Goal: Information Seeking & Learning: Learn about a topic

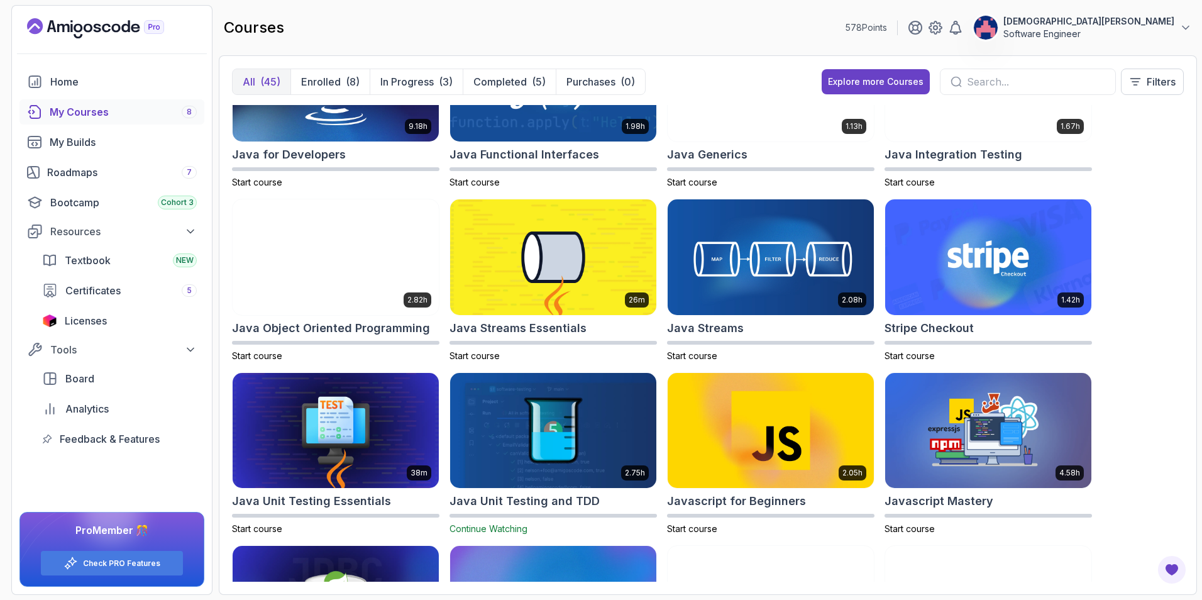
scroll to position [755, 0]
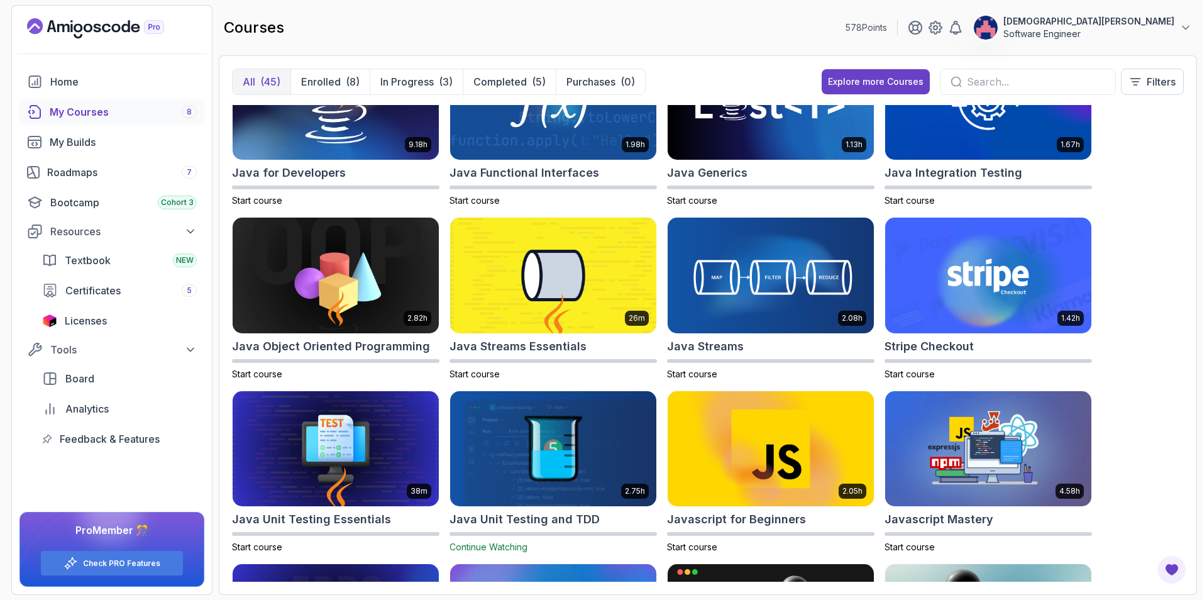
click at [580, 294] on img at bounding box center [553, 276] width 206 height 116
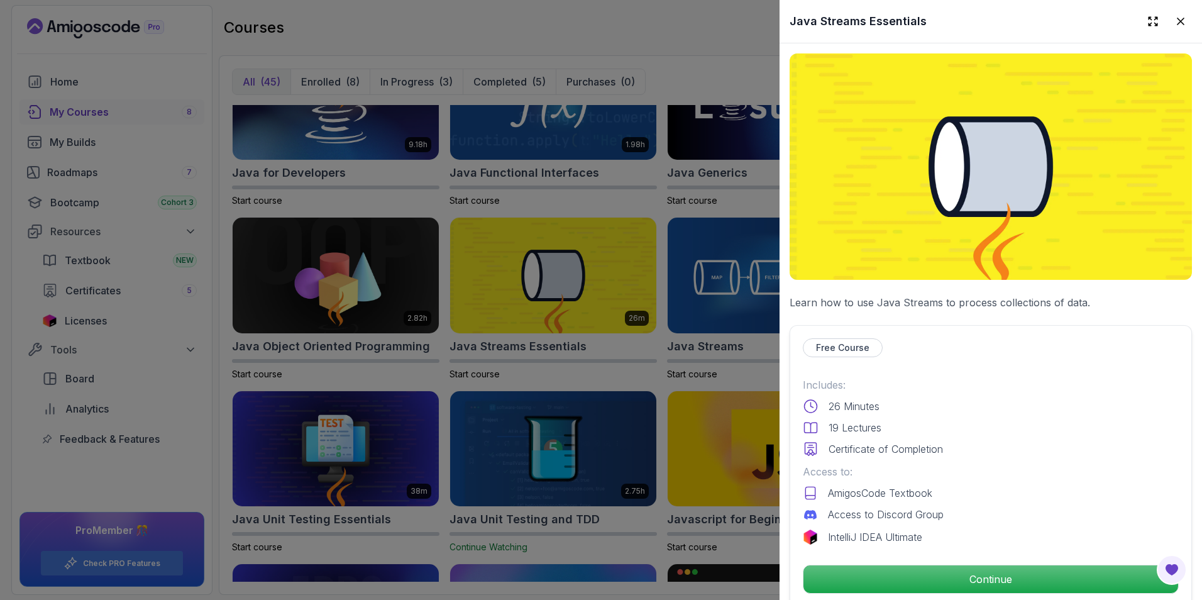
click at [799, 423] on p "Continue" at bounding box center [991, 579] width 375 height 28
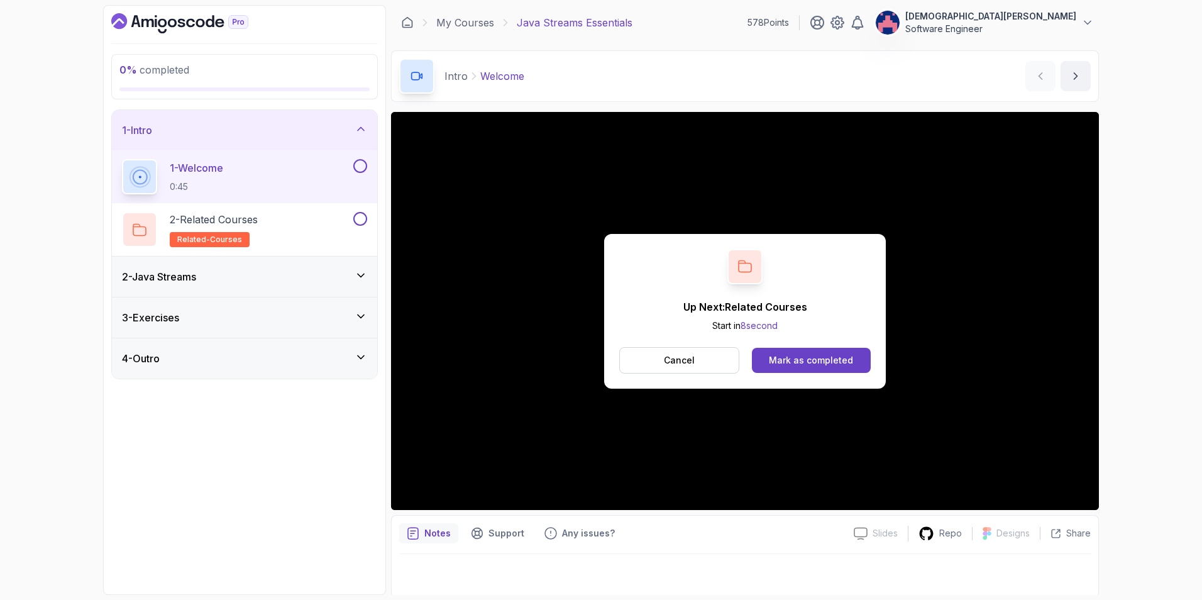
click at [799, 361] on div "Mark as completed" at bounding box center [811, 360] width 84 height 13
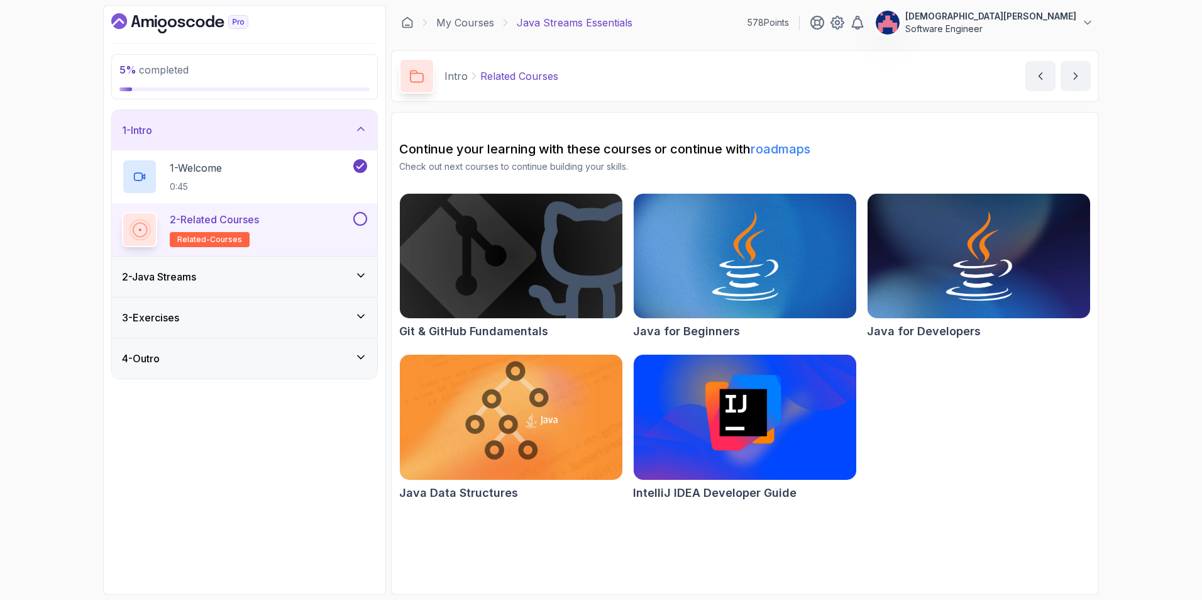
click at [359, 223] on button at bounding box center [360, 219] width 14 height 14
click at [357, 282] on div "2 - Java Streams" at bounding box center [244, 276] width 245 height 15
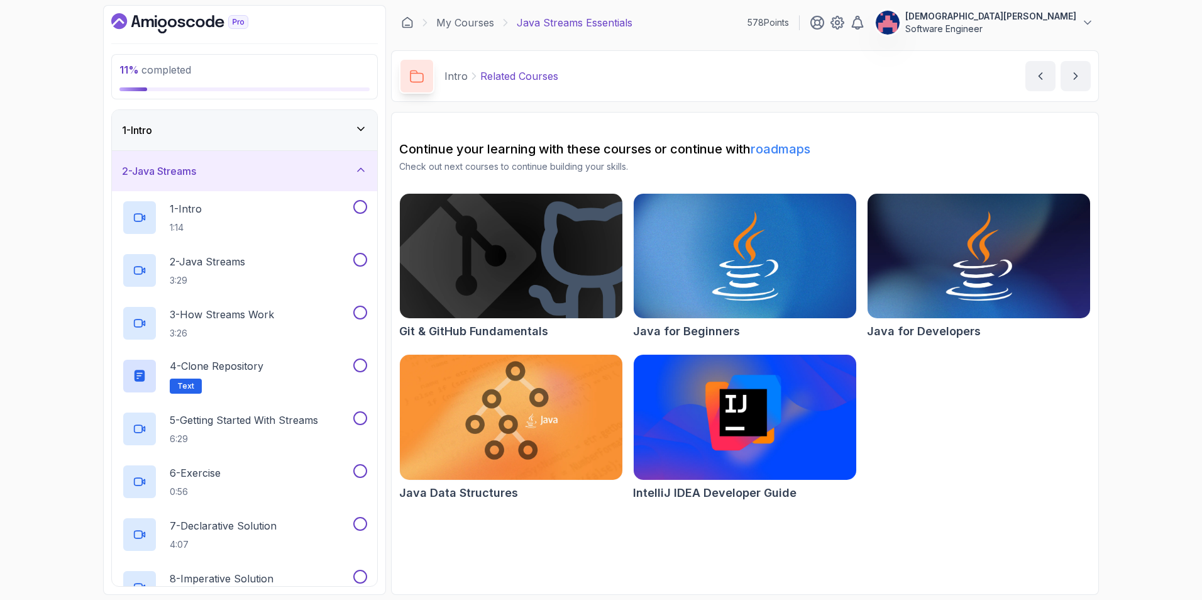
click at [323, 223] on div "1 - Intro 1:14" at bounding box center [236, 217] width 229 height 35
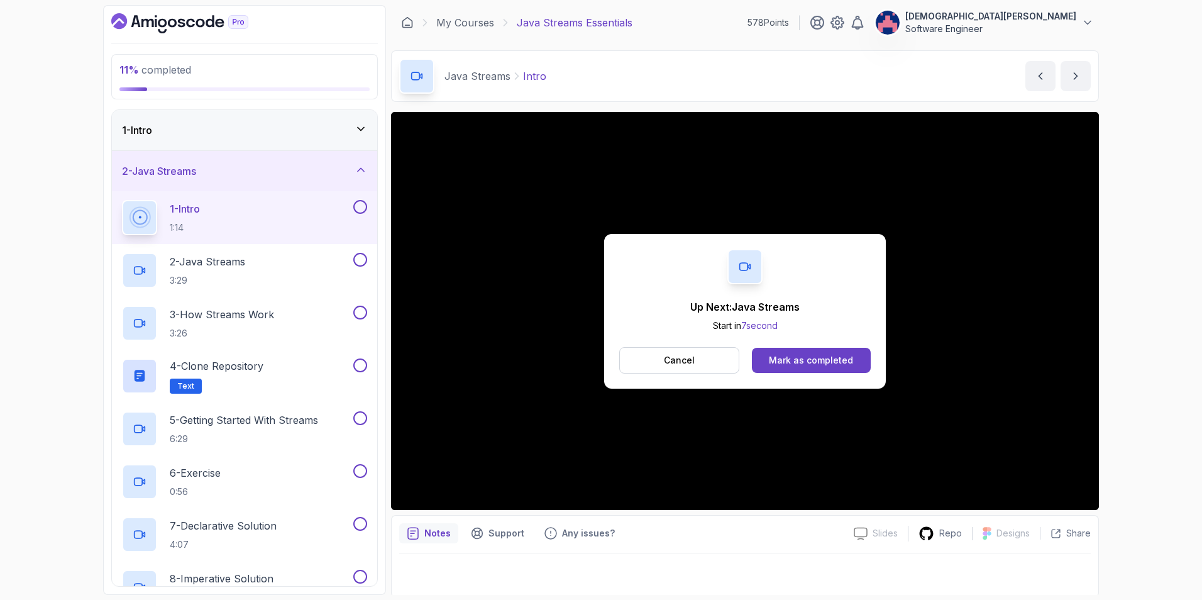
click at [799, 351] on button "Mark as completed" at bounding box center [811, 360] width 119 height 25
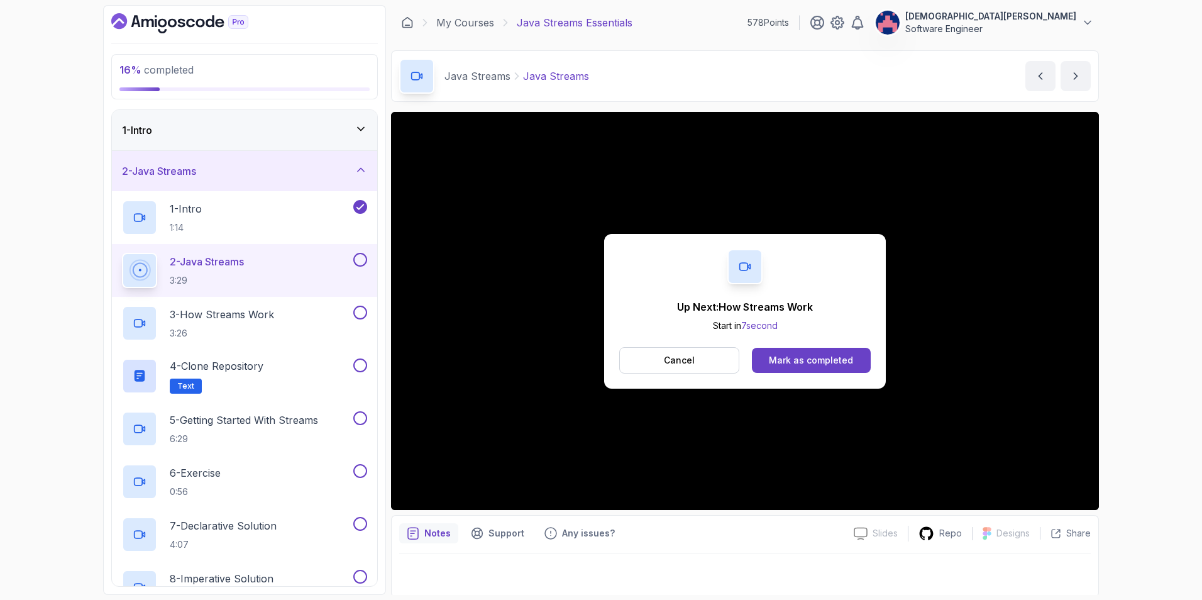
click at [799, 362] on div "Mark as completed" at bounding box center [811, 360] width 84 height 13
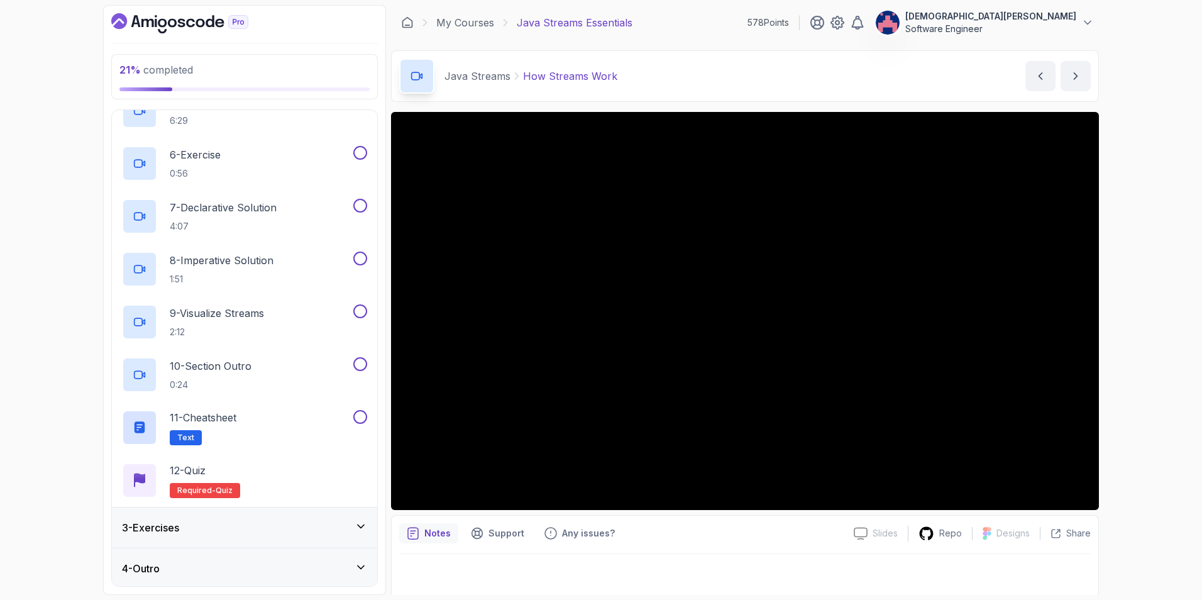
scroll to position [321, 0]
click at [317, 423] on div "3 - Exercises" at bounding box center [244, 525] width 245 height 15
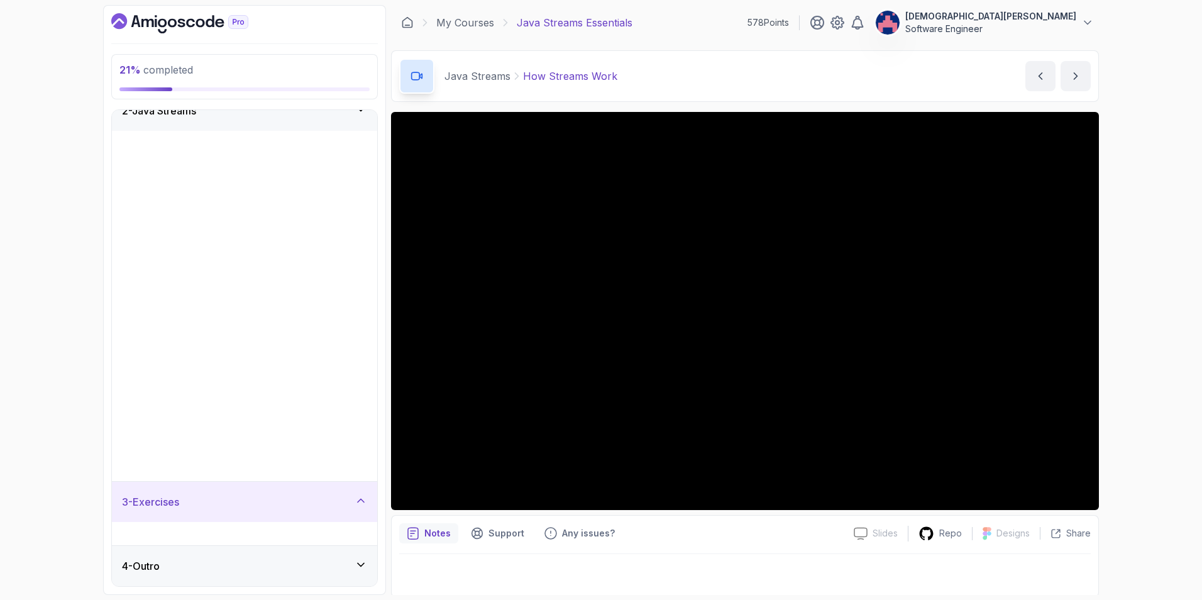
scroll to position [0, 0]
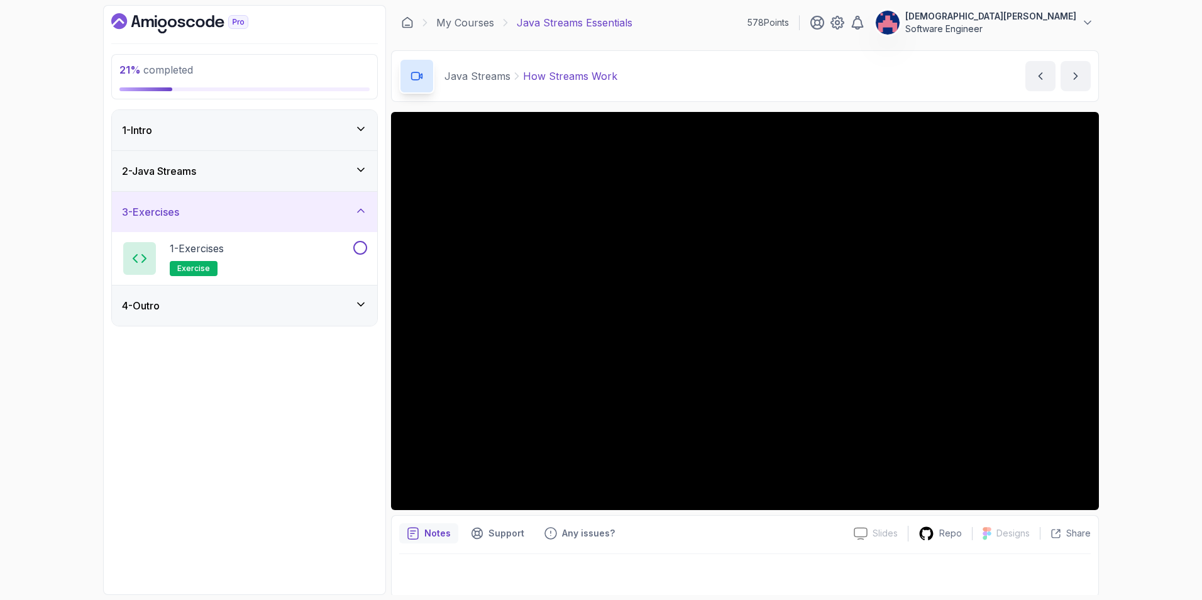
click at [353, 307] on div "4 - Outro" at bounding box center [244, 305] width 245 height 15
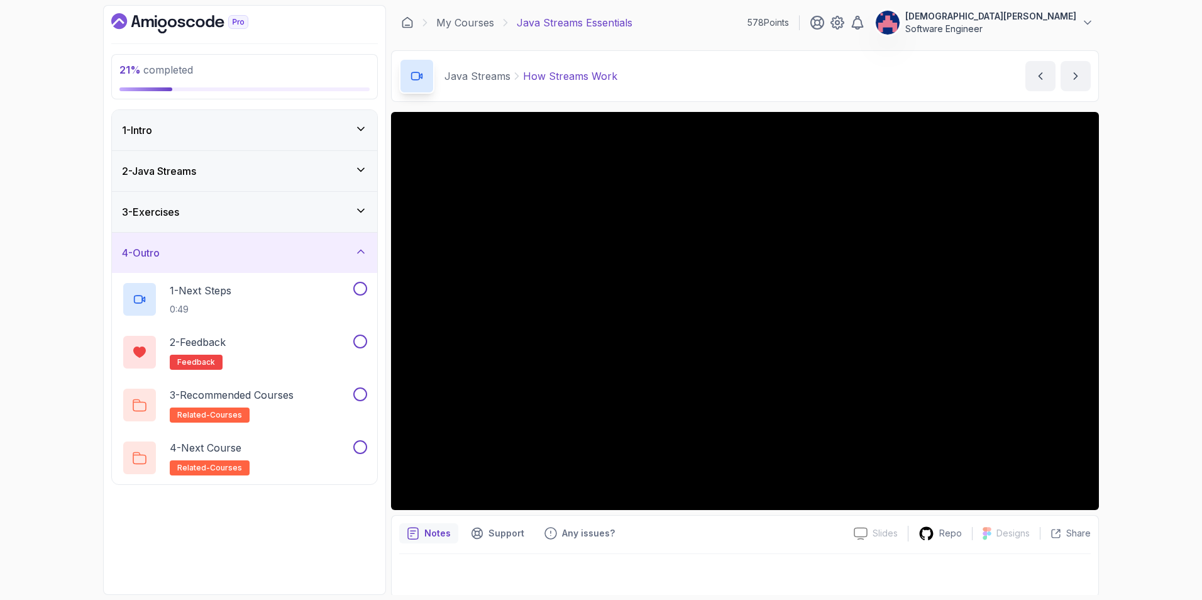
click at [345, 255] on div "4 - Outro" at bounding box center [244, 252] width 245 height 15
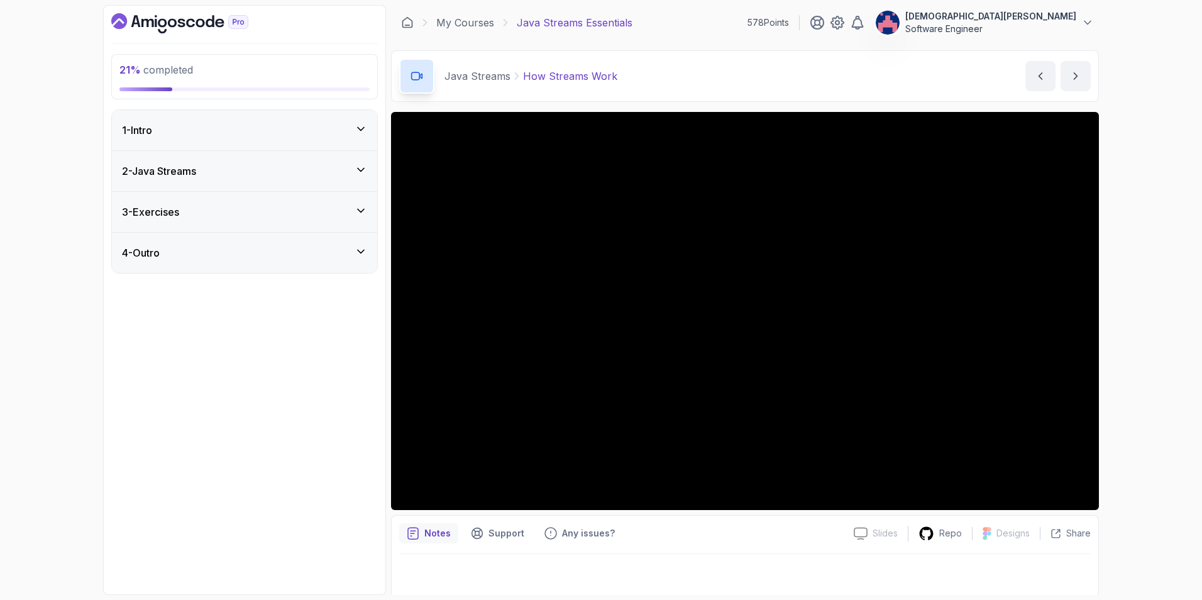
click at [332, 172] on div "2 - Java Streams" at bounding box center [244, 171] width 245 height 15
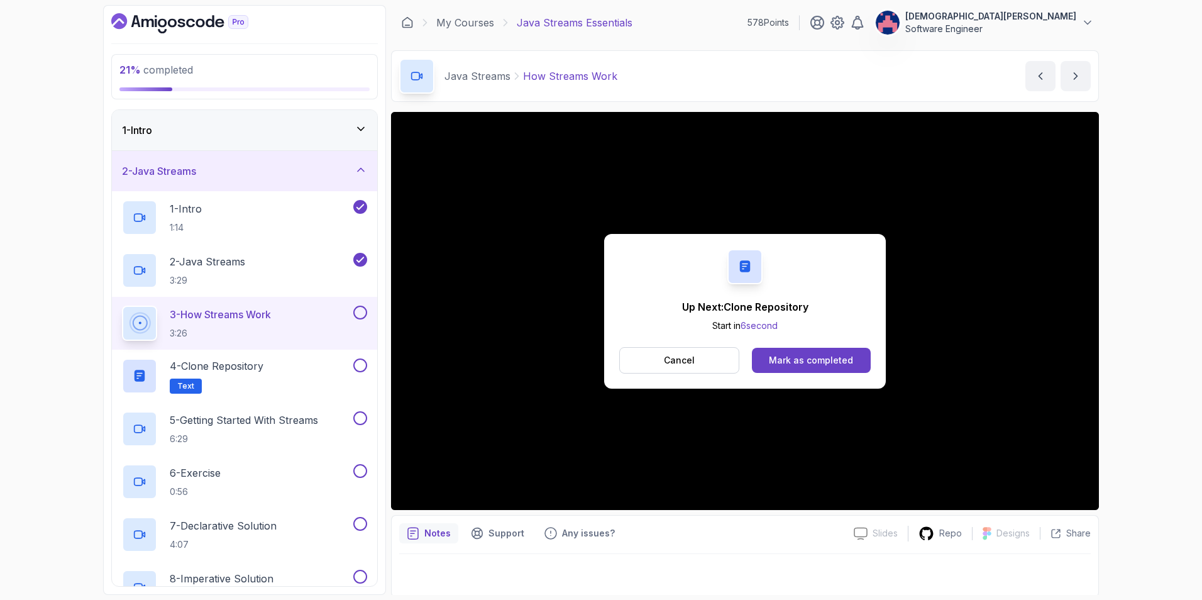
click at [799, 360] on div "Mark as completed" at bounding box center [811, 360] width 84 height 13
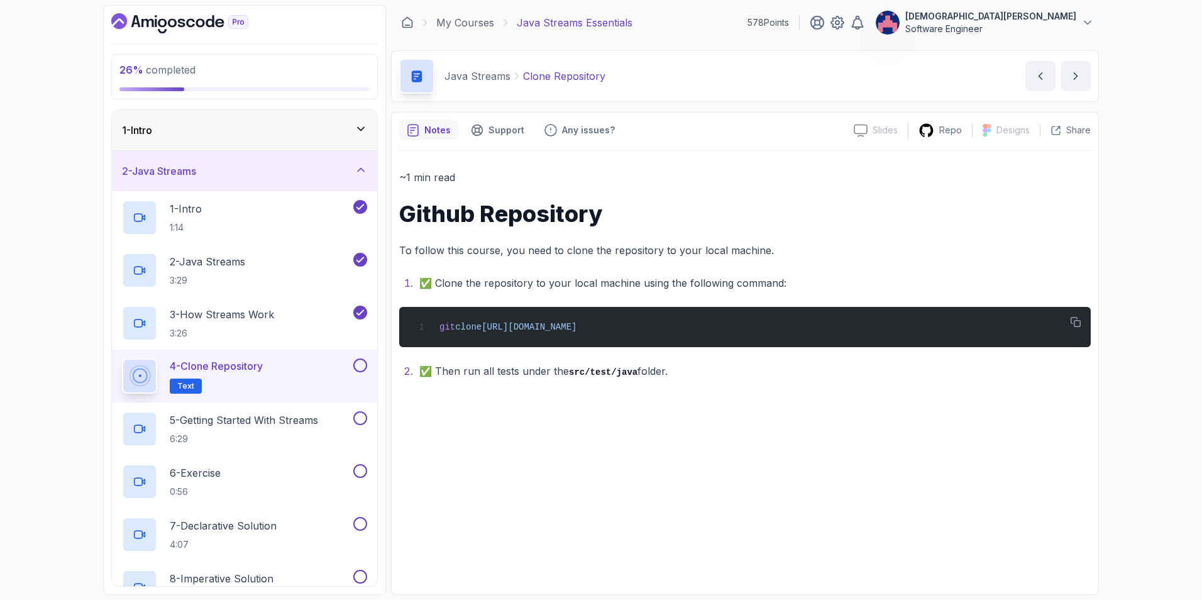
click at [799, 319] on button "button" at bounding box center [1076, 322] width 20 height 20
click at [358, 365] on button at bounding box center [360, 365] width 14 height 14
click at [265, 423] on h2 "5 - Getting Started With Streams 6:29" at bounding box center [244, 429] width 148 height 33
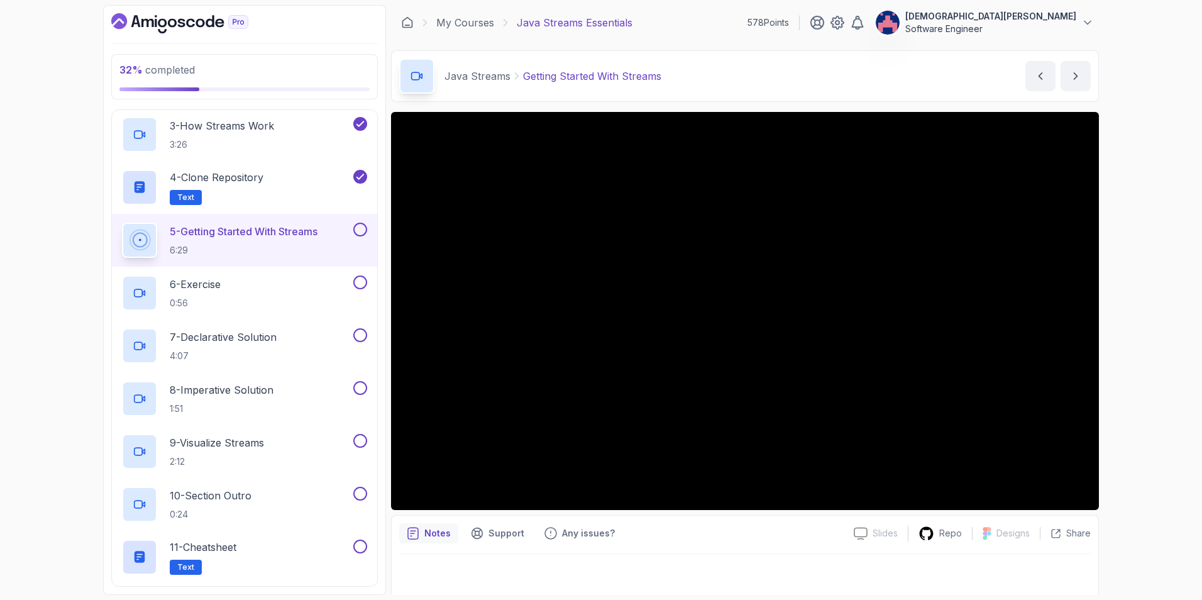
scroll to position [252, 0]
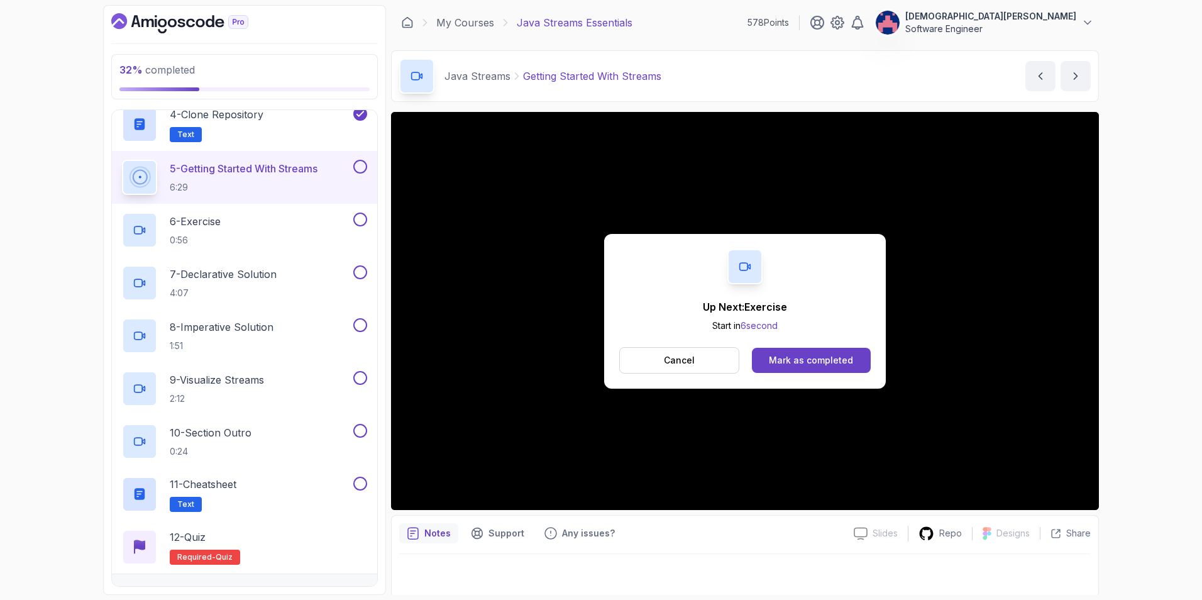
click at [799, 367] on button "Mark as completed" at bounding box center [811, 360] width 119 height 25
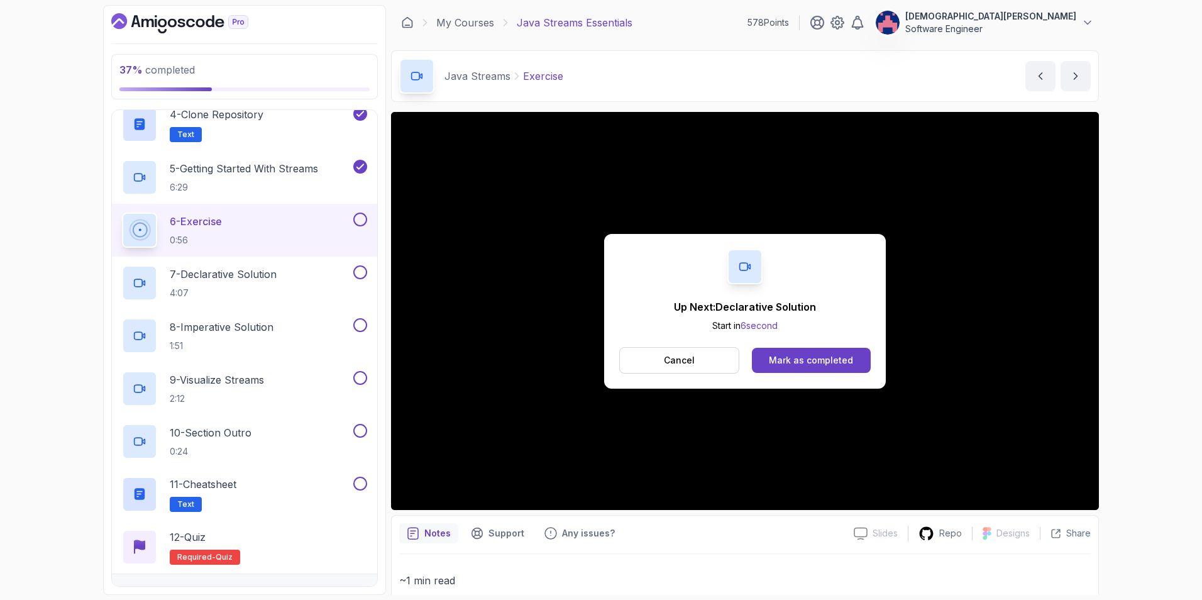
click at [794, 366] on div "Mark as completed" at bounding box center [811, 360] width 84 height 13
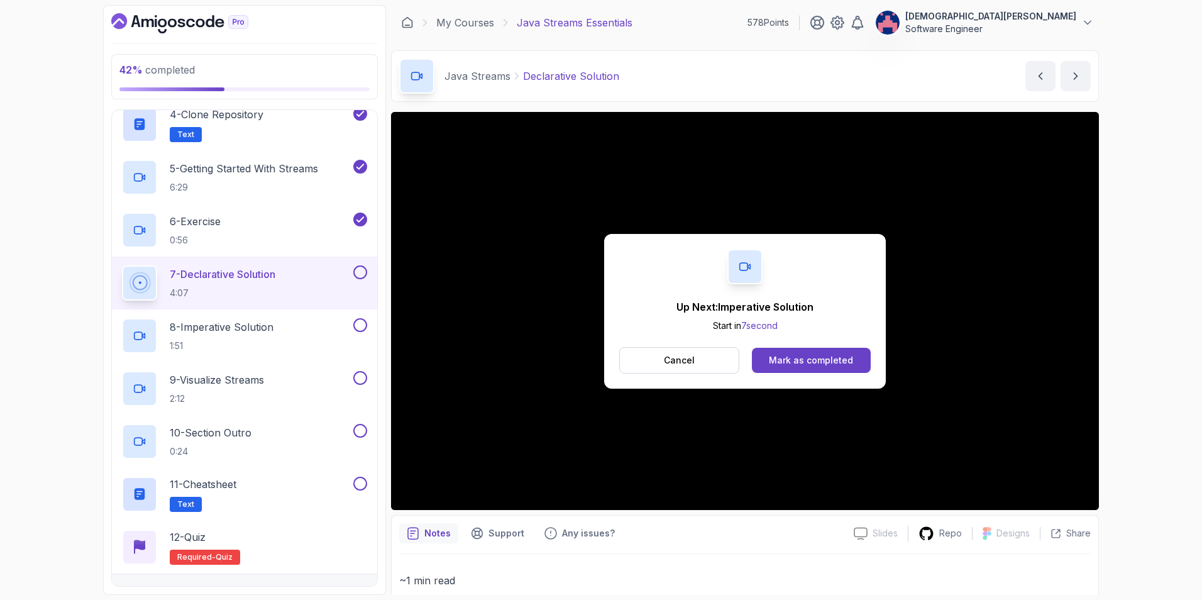
click at [796, 362] on div "Mark as completed" at bounding box center [811, 360] width 84 height 13
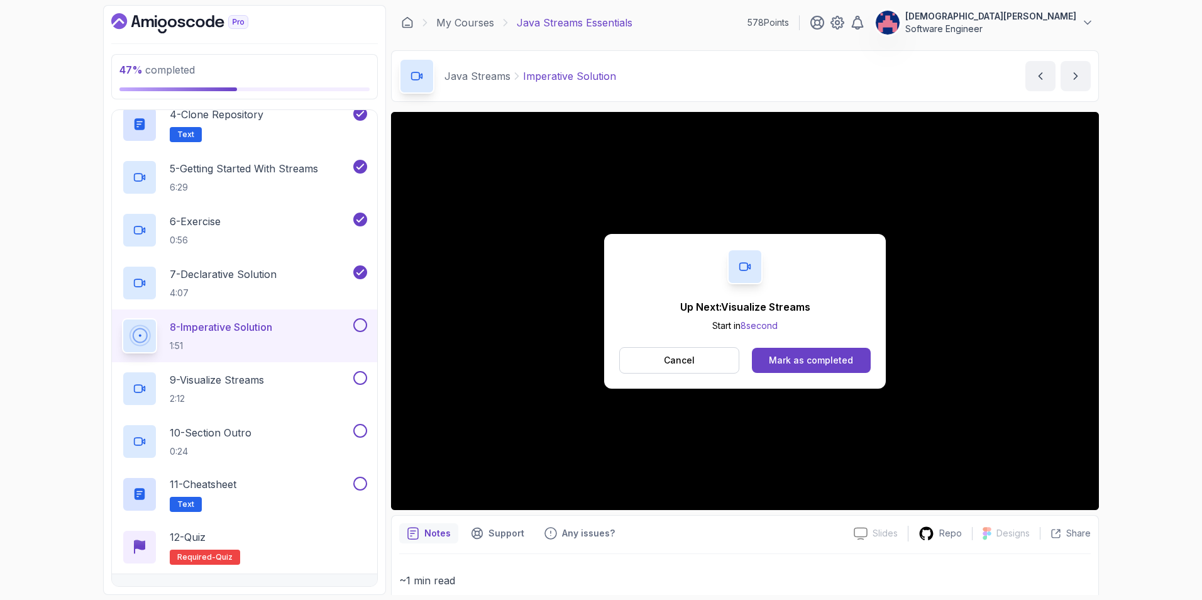
click at [799, 362] on div "Mark as completed" at bounding box center [811, 360] width 84 height 13
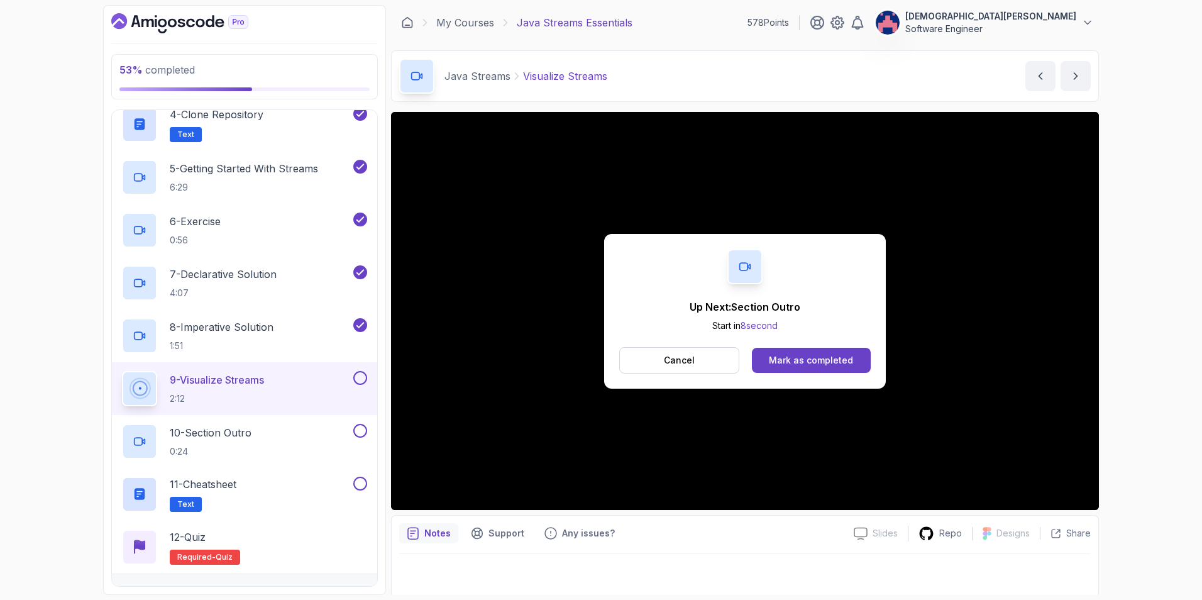
click at [790, 356] on div "Mark as completed" at bounding box center [811, 360] width 84 height 13
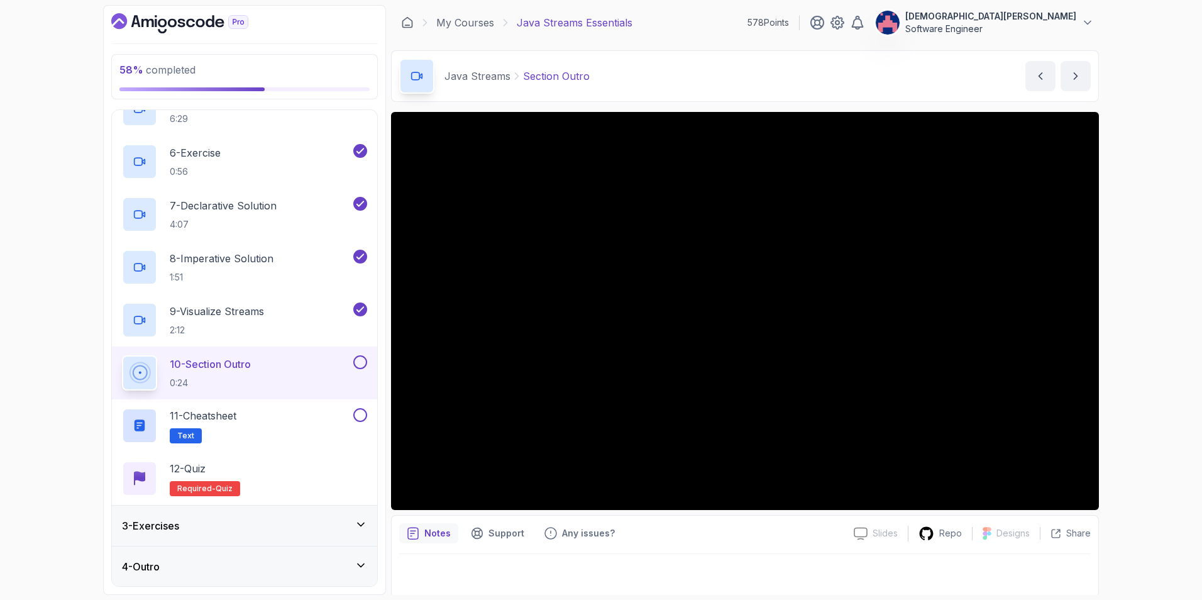
scroll to position [321, 0]
click at [360, 423] on div "3 - Exercises" at bounding box center [244, 525] width 245 height 15
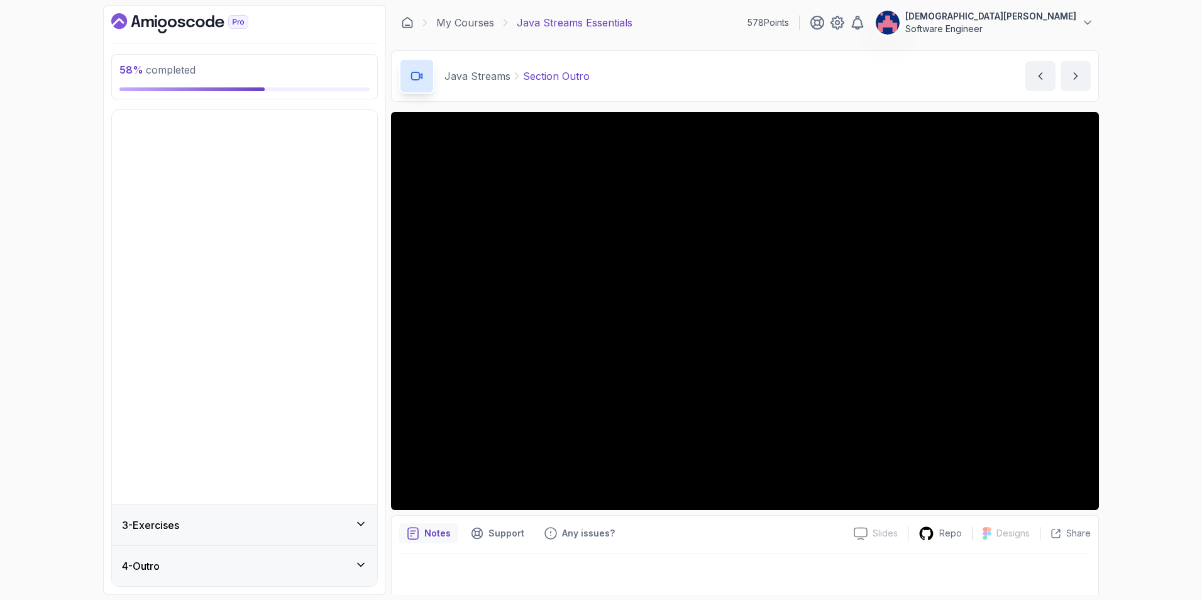
scroll to position [0, 0]
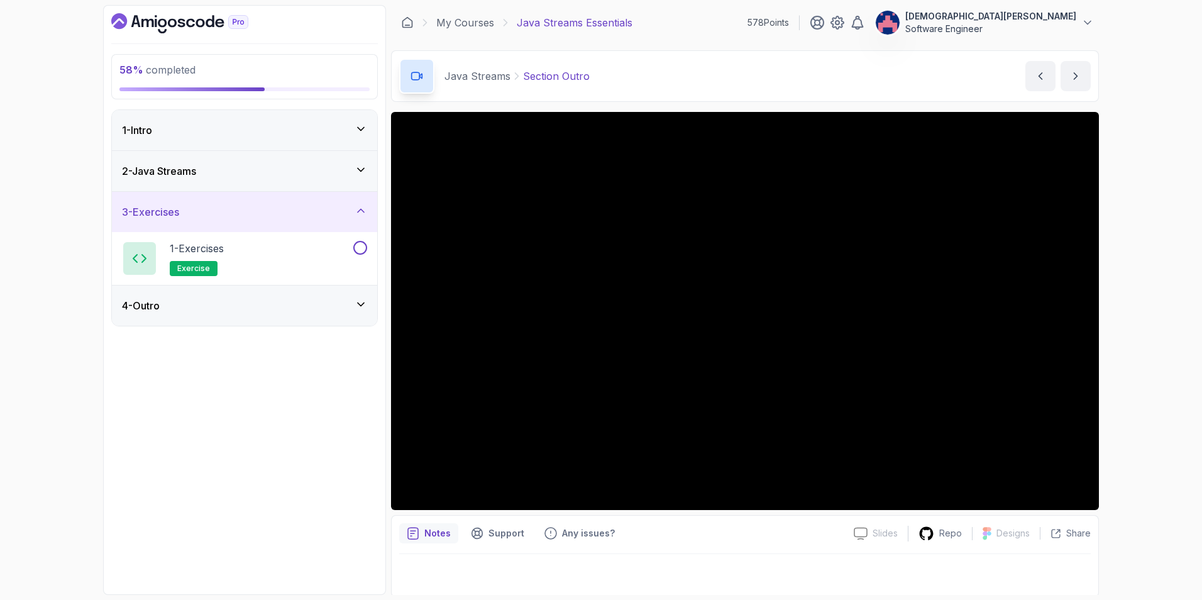
click at [350, 207] on div "3 - Exercises" at bounding box center [244, 211] width 245 height 15
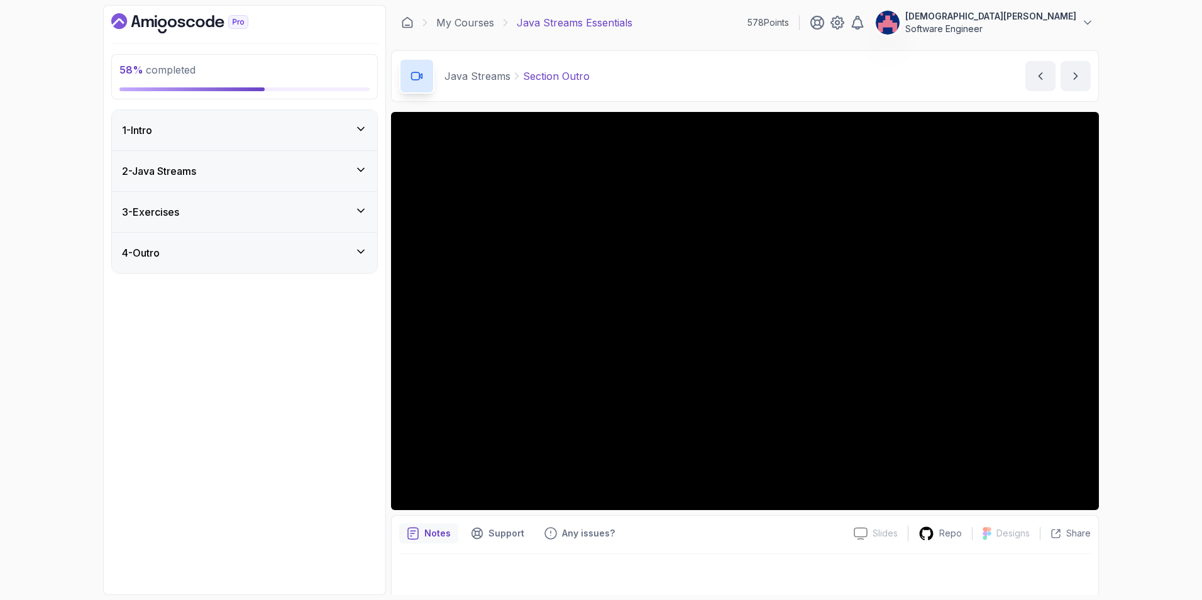
click at [364, 175] on icon at bounding box center [361, 170] width 13 height 13
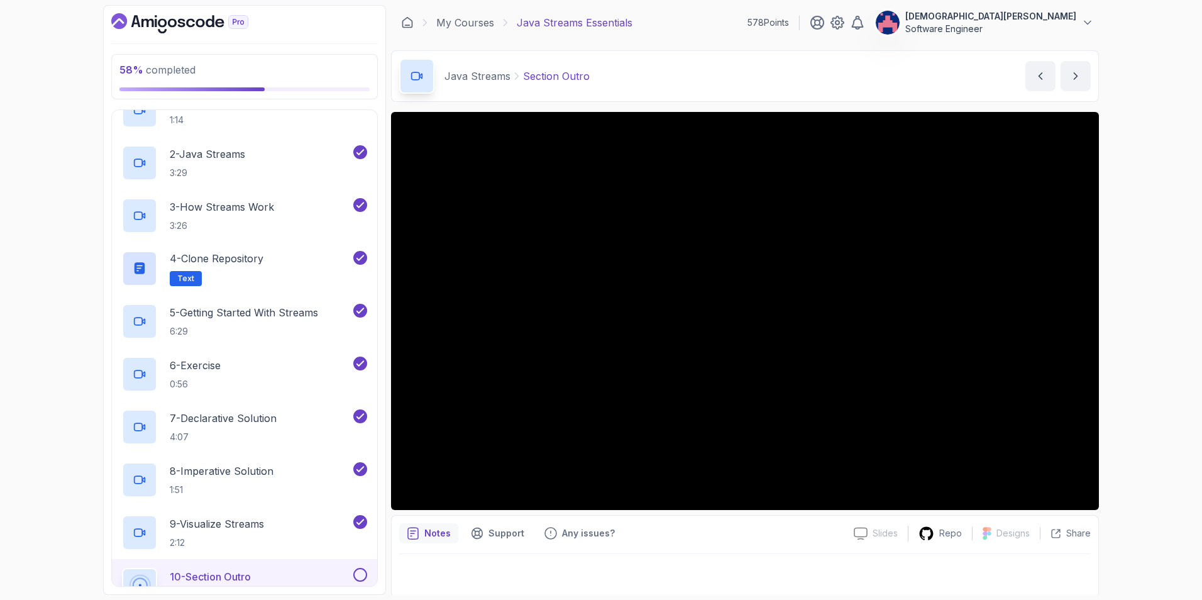
scroll to position [252, 0]
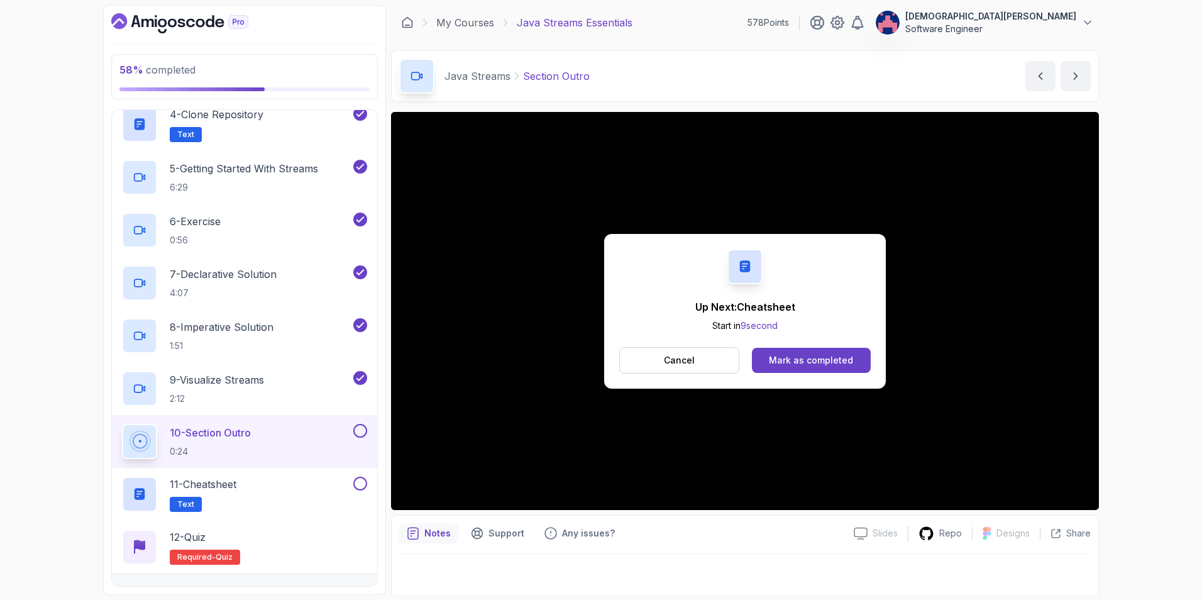
click at [799, 364] on div "Mark as completed" at bounding box center [811, 360] width 84 height 13
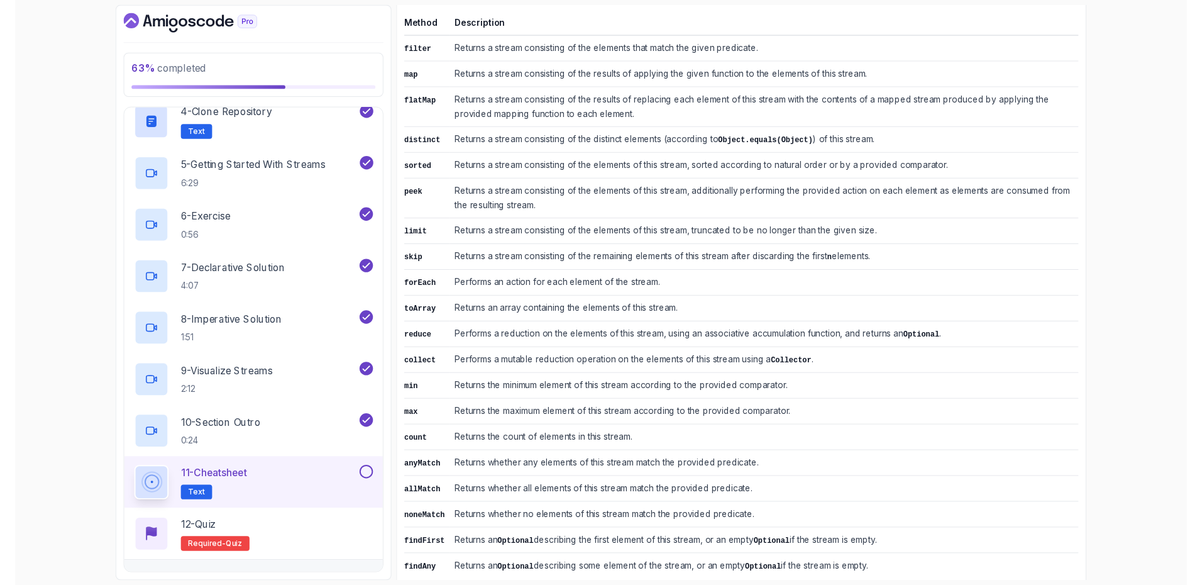
scroll to position [477, 0]
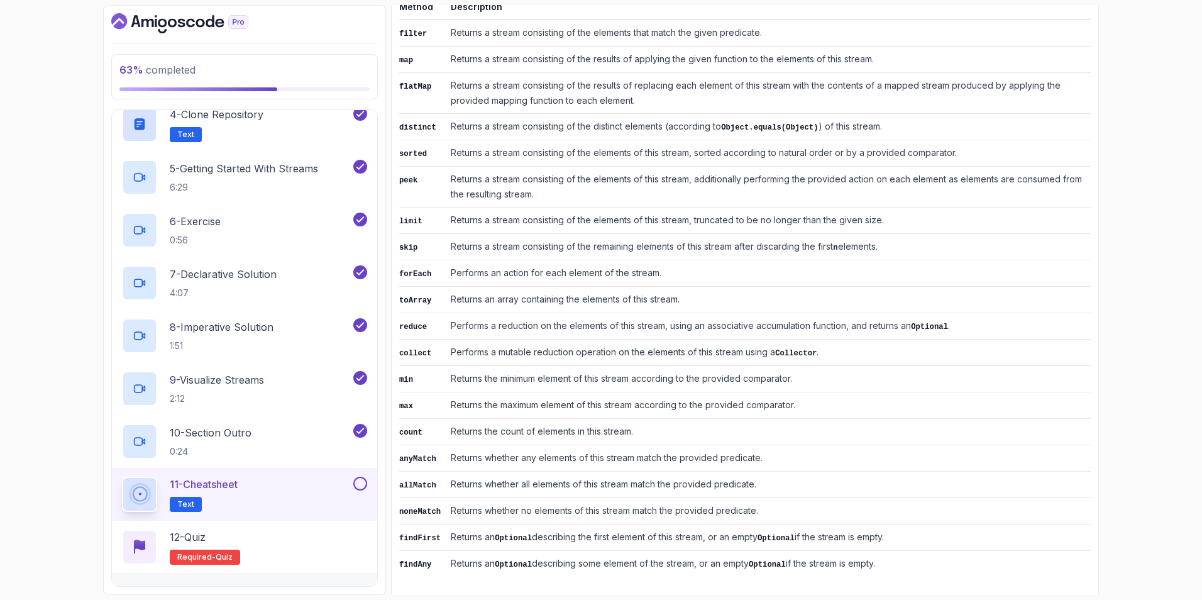
drag, startPoint x: 400, startPoint y: 264, endPoint x: 880, endPoint y: 552, distance: 560.2
click at [799, 423] on table "Method Description filter Returns a stream consisting of the elements that matc…" at bounding box center [745, 288] width 692 height 578
copy table "Method Description filter Returns a stream consisting of the elements that matc…"
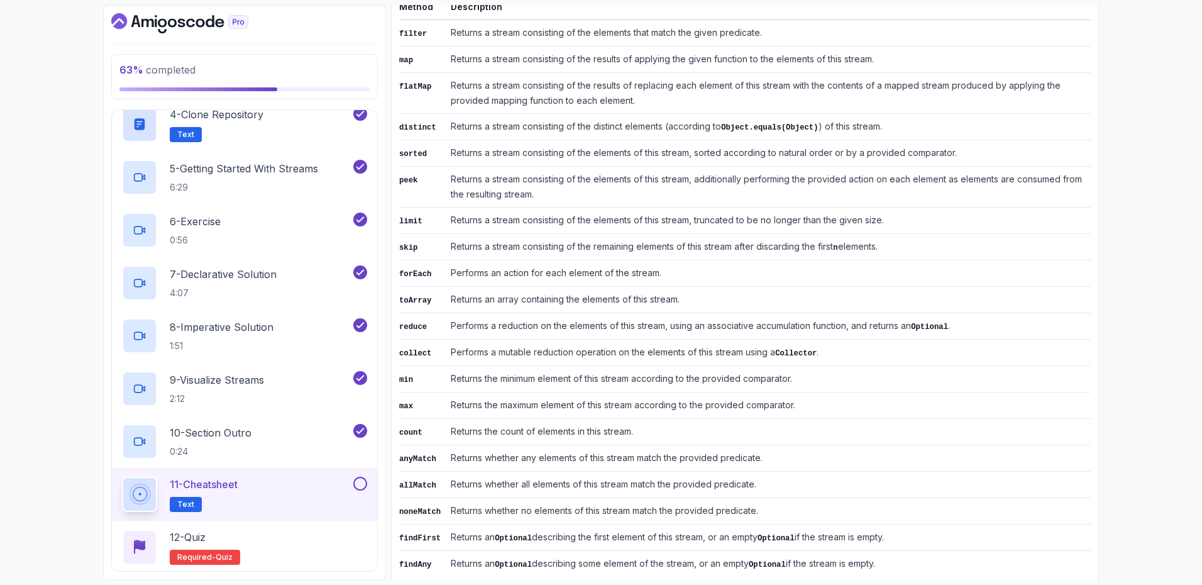
scroll to position [470, 0]
